Goal: Transaction & Acquisition: Purchase product/service

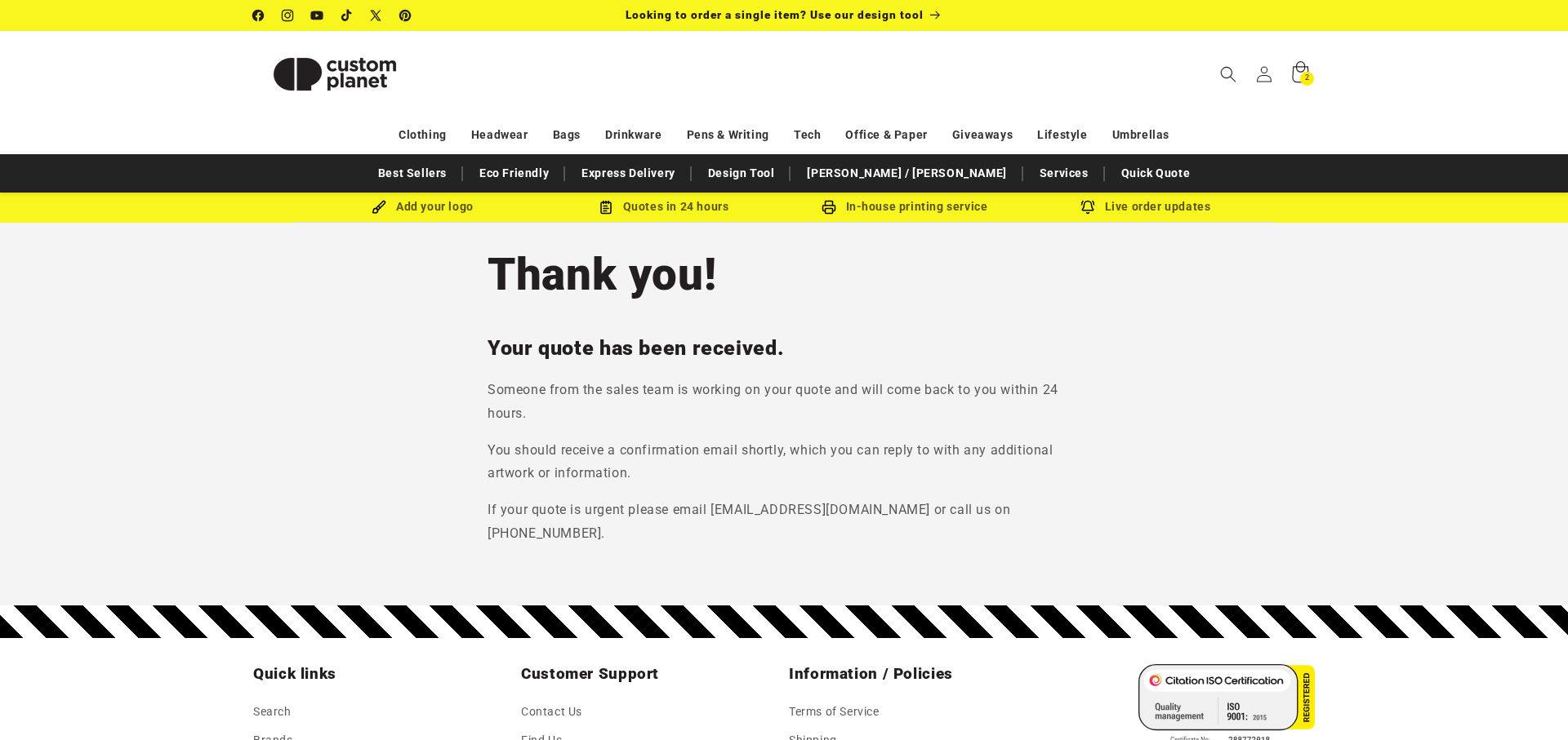
click at [1300, 74] on div "2 2 items" at bounding box center [1307, 78] width 14 height 14
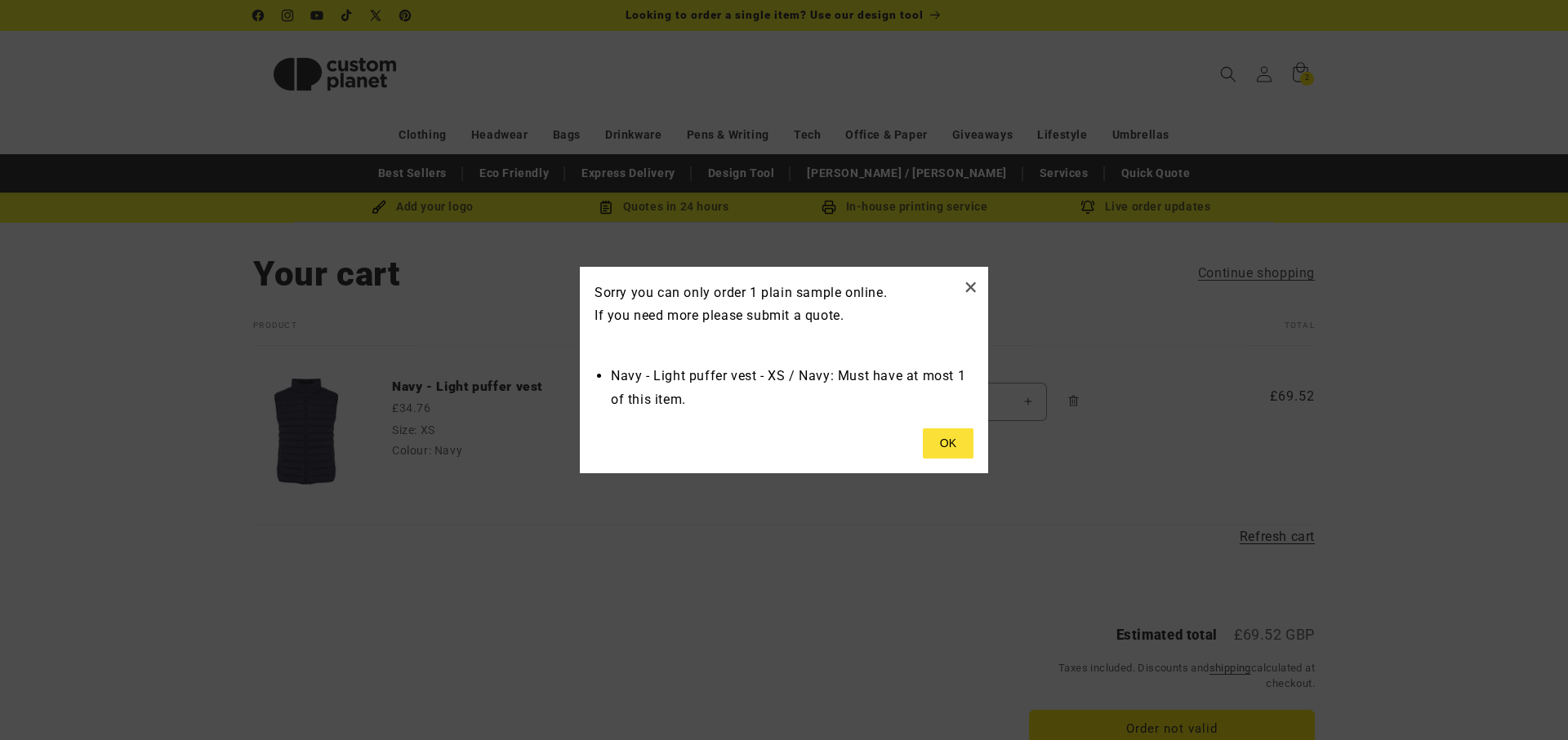
click at [951, 436] on button at bounding box center [948, 443] width 51 height 31
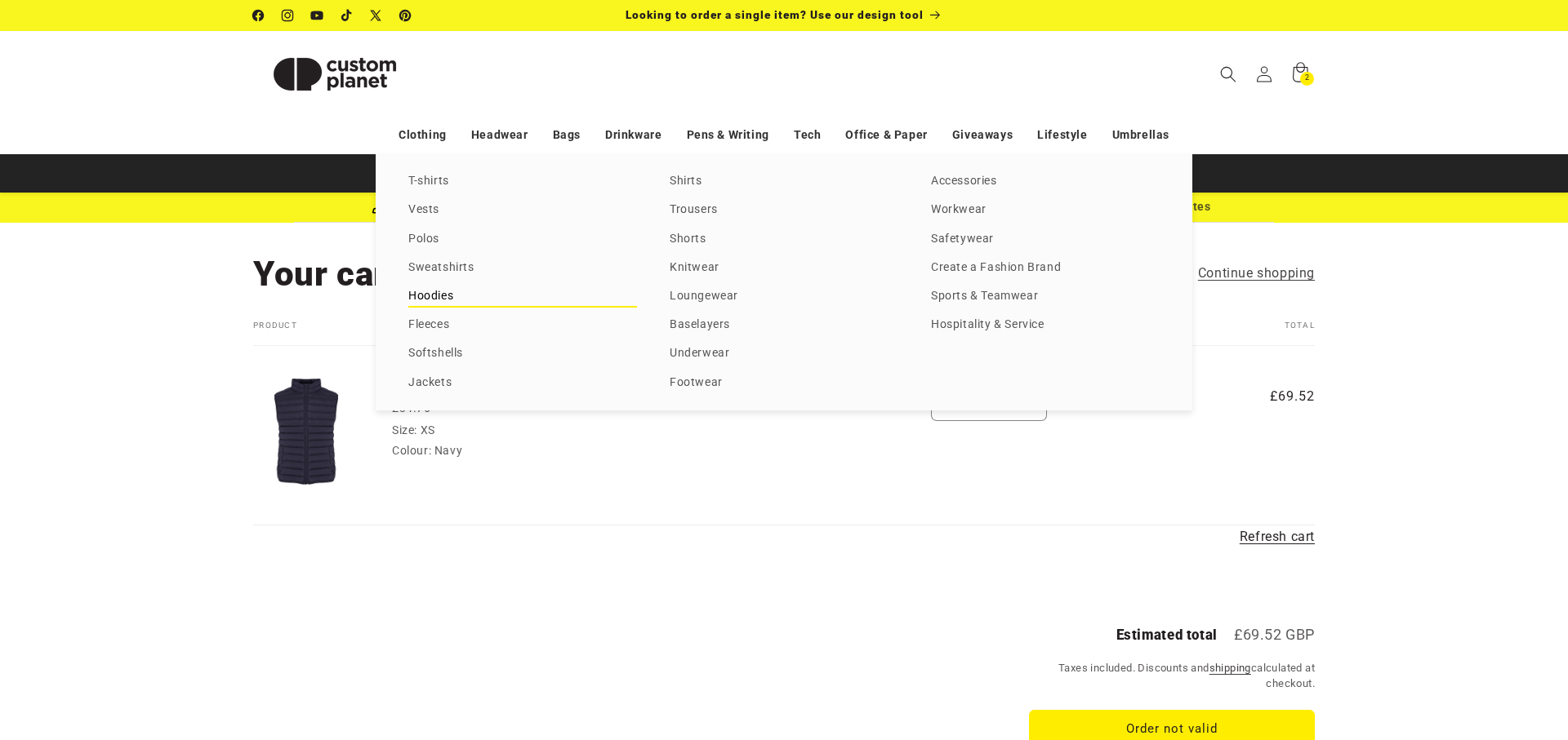
click at [433, 295] on link "Hoodies" at bounding box center [522, 297] width 228 height 22
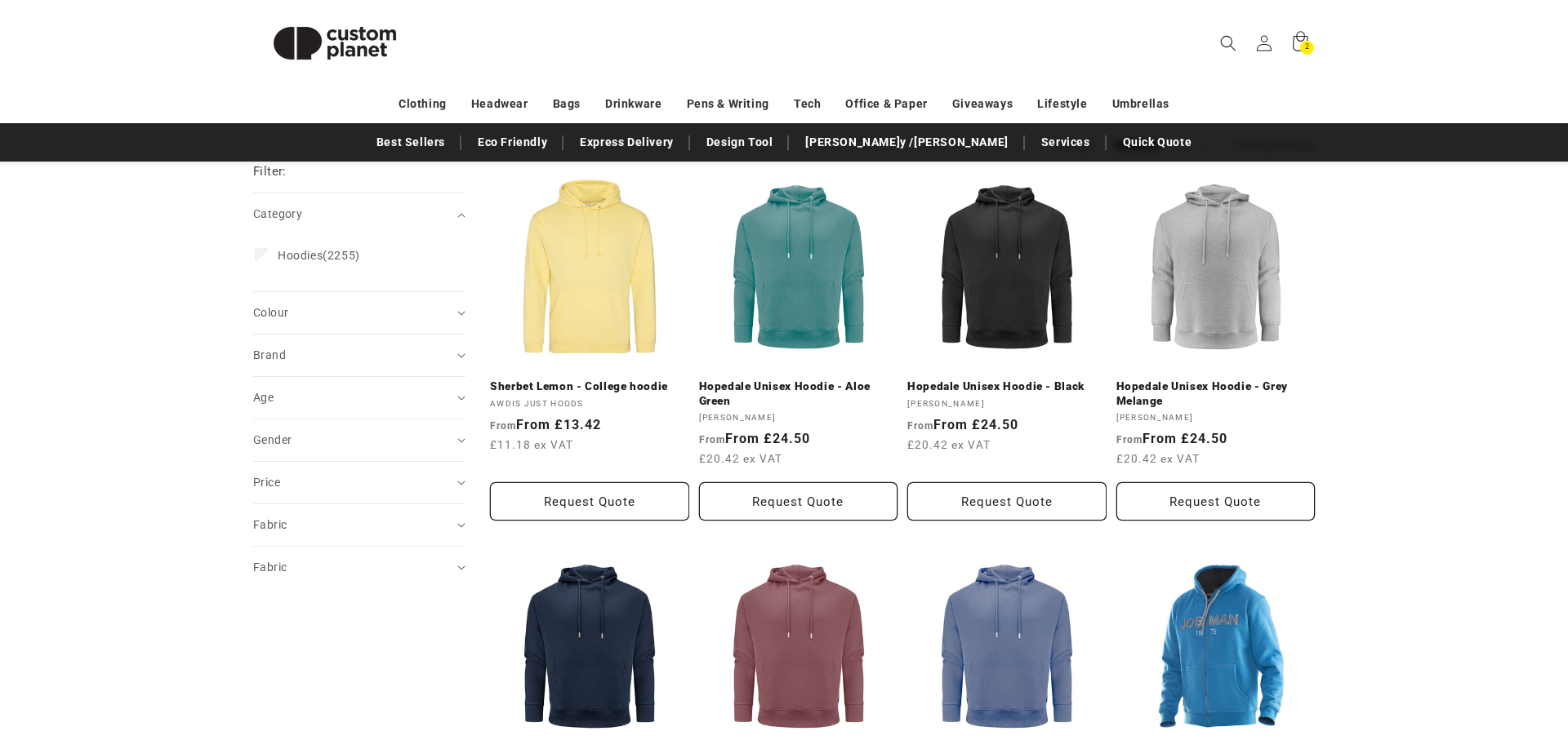
scroll to position [192, 0]
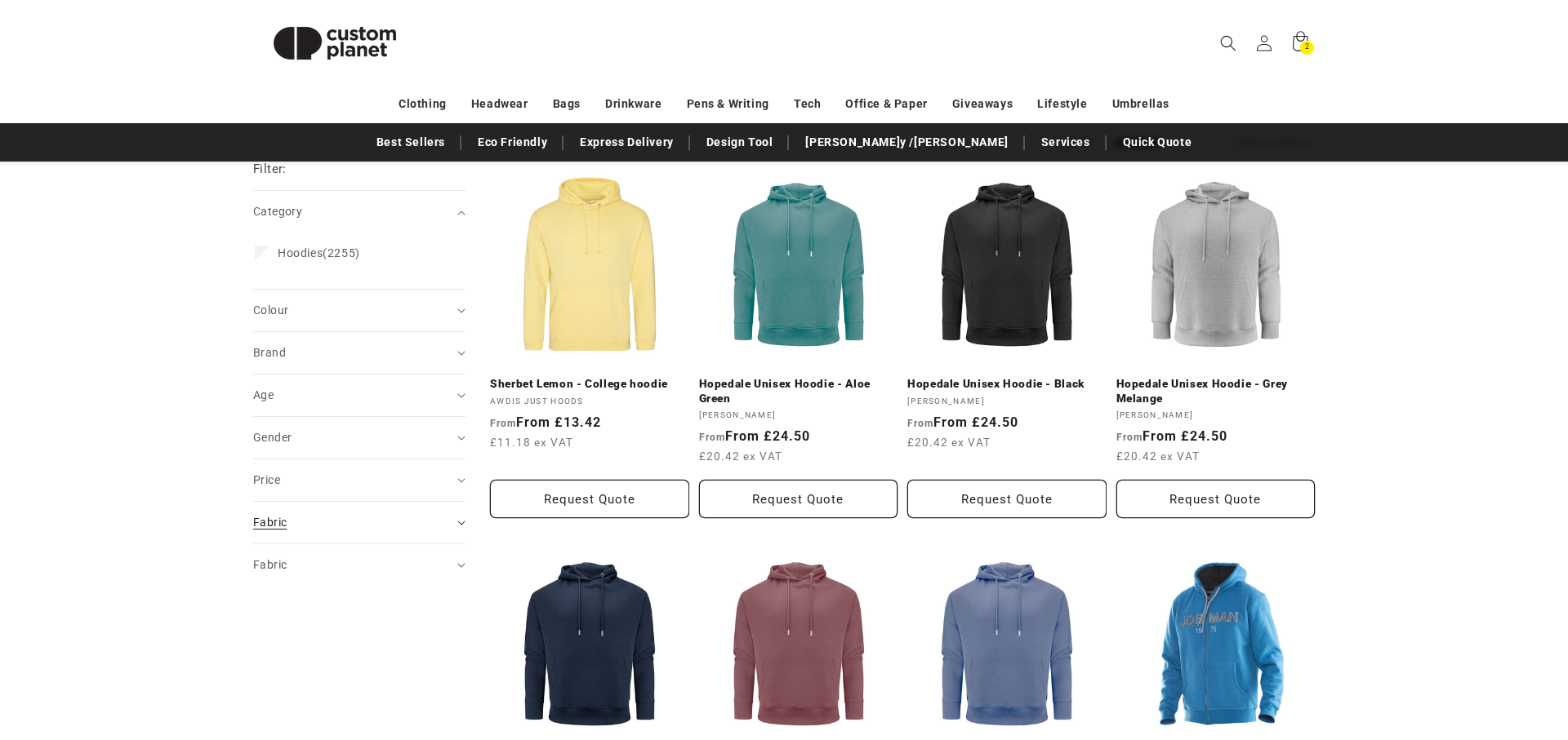
click at [454, 523] on summary "Fabric (0)" at bounding box center [359, 523] width 212 height 42
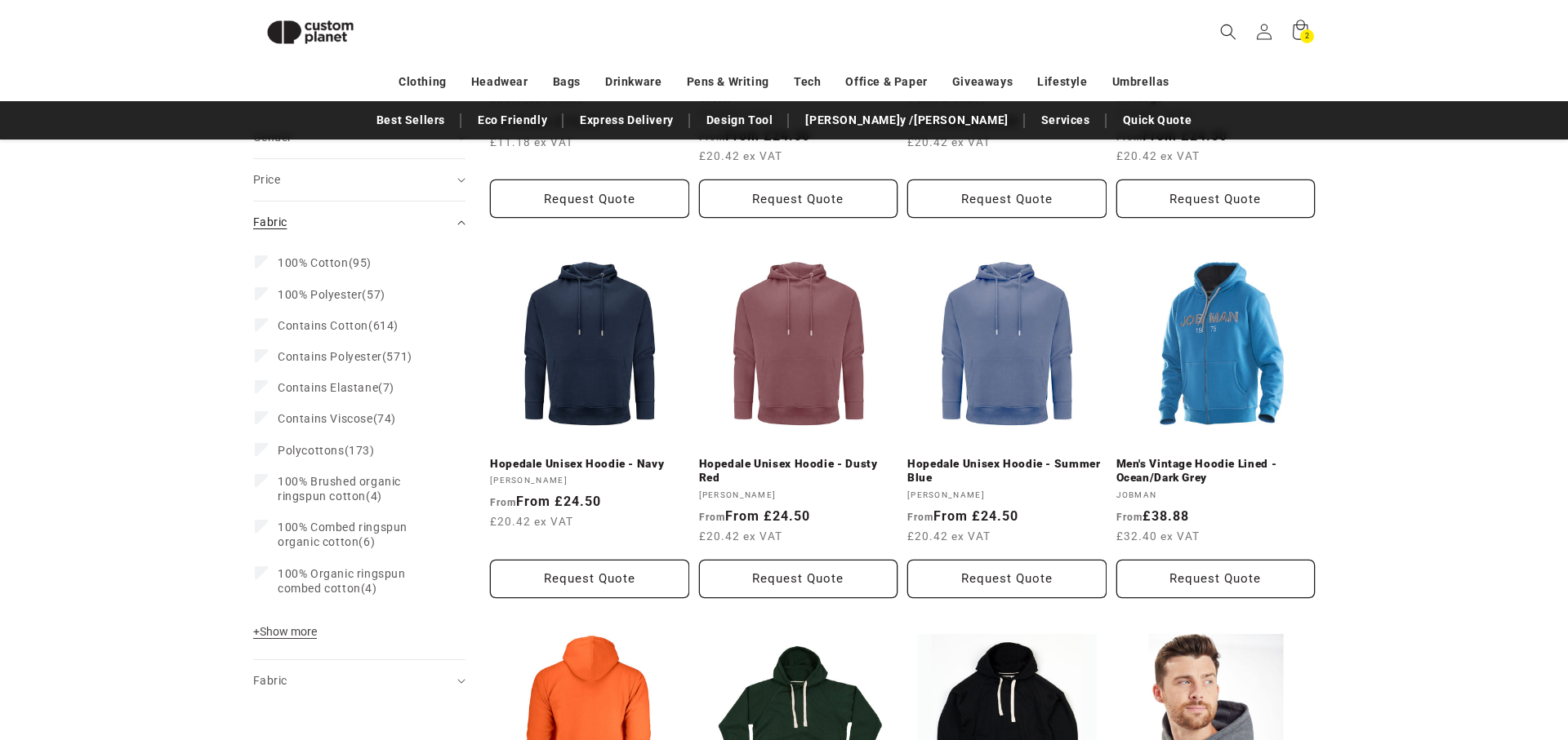
scroll to position [474, 0]
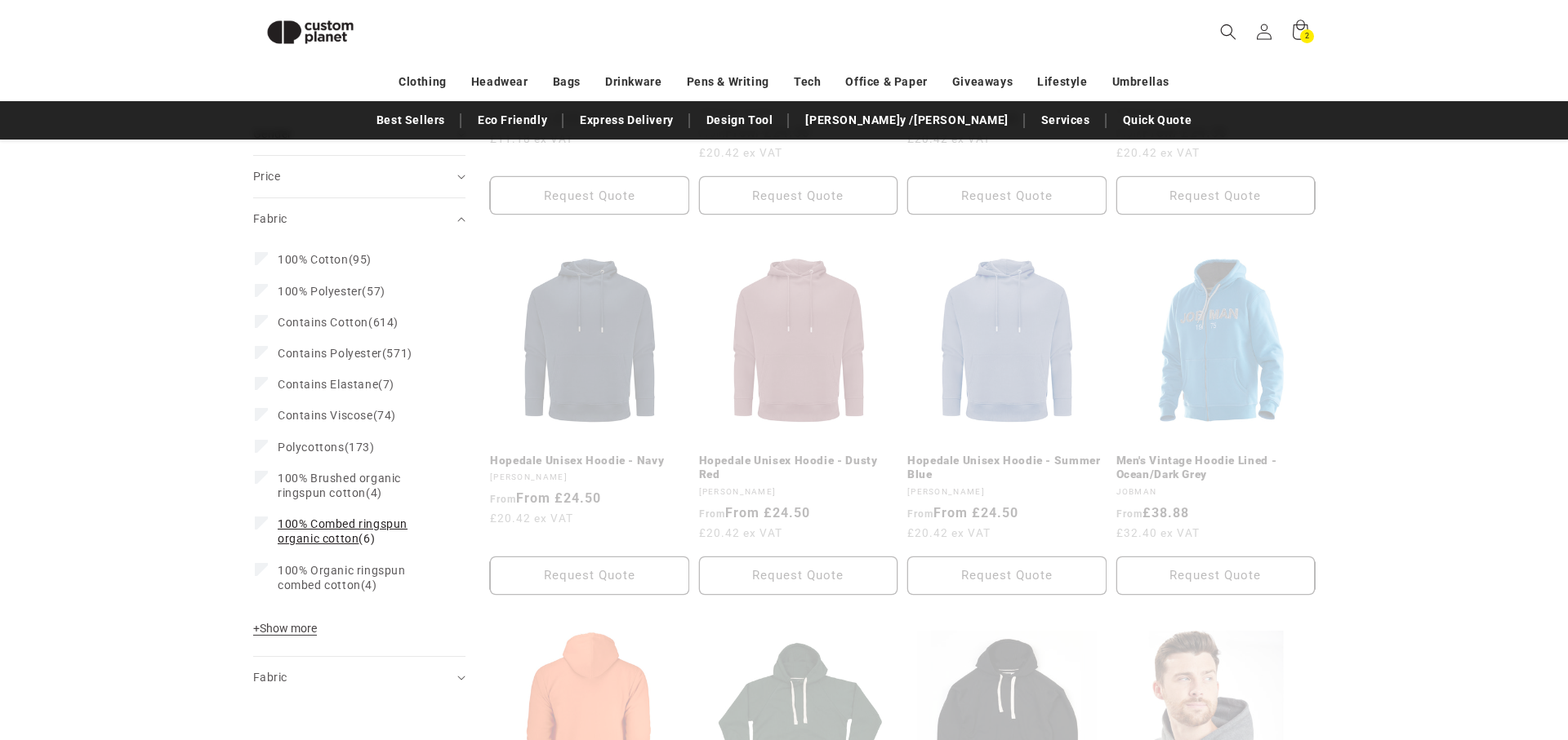
scroll to position [526, 0]
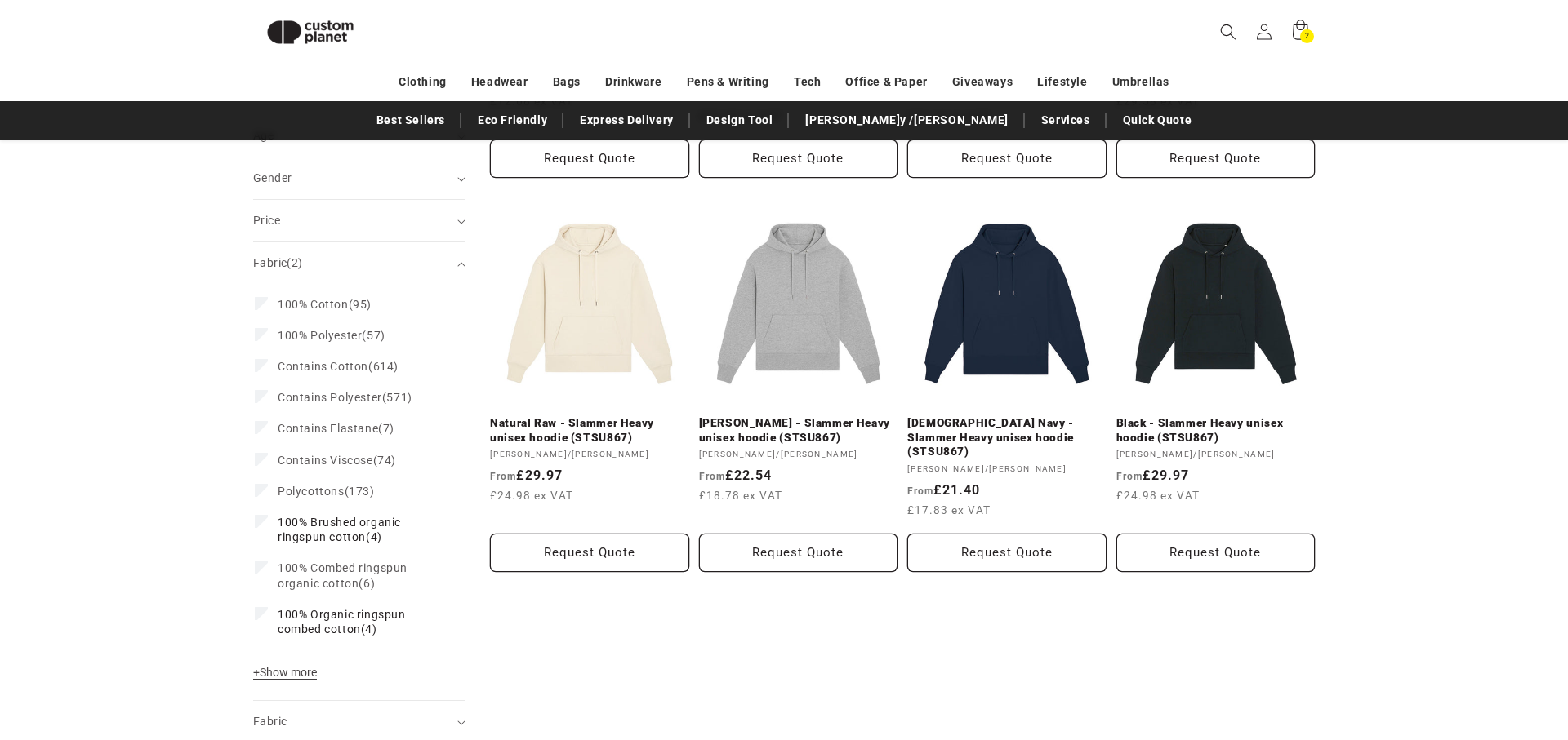
scroll to position [569, 0]
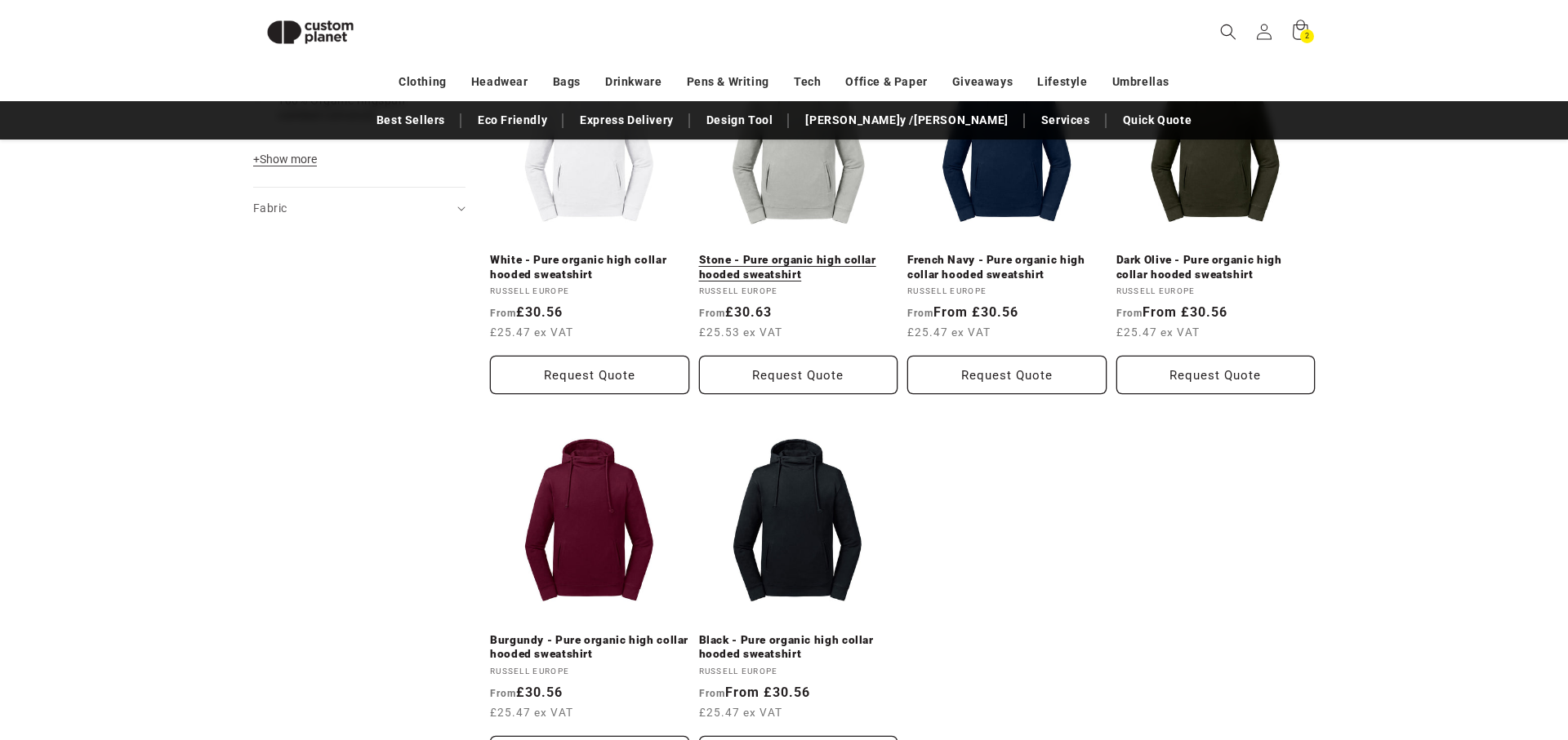
scroll to position [1086, 0]
